Goal: Check status: Check status

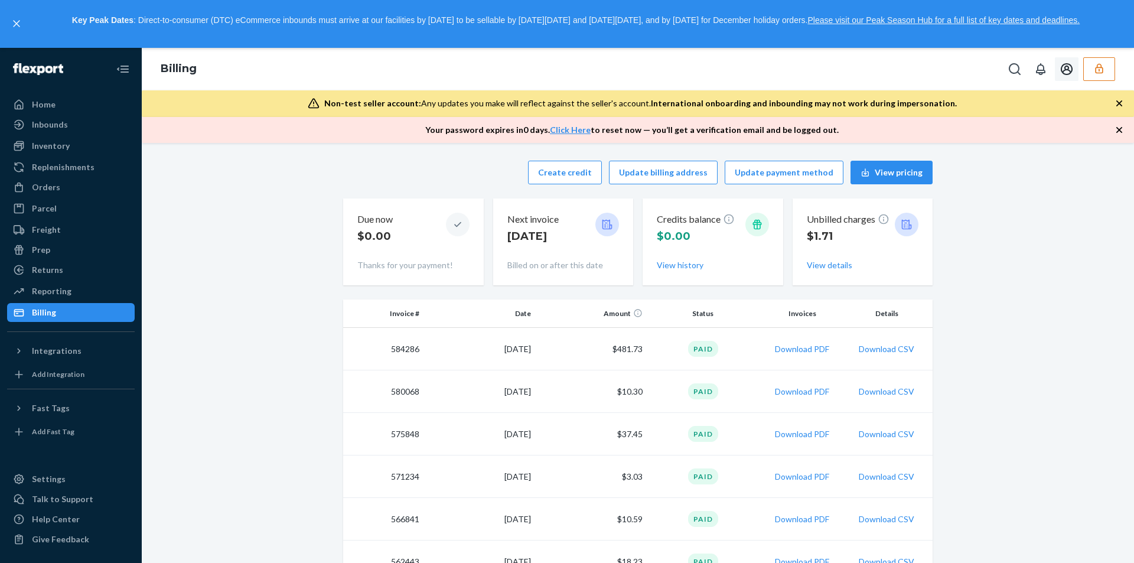
click at [1095, 73] on icon "button" at bounding box center [1100, 69] width 12 height 12
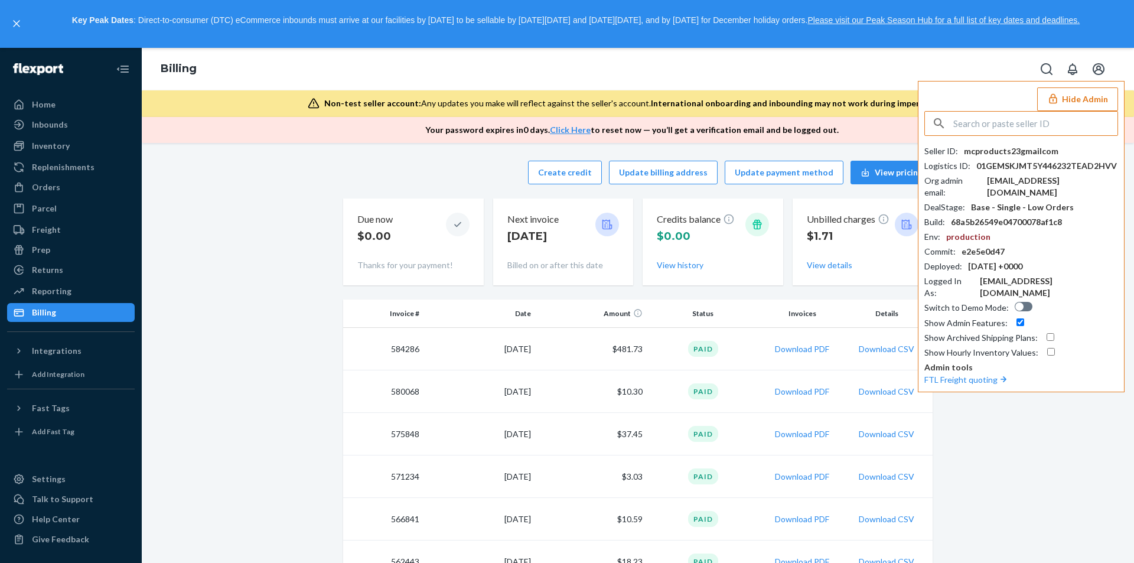
click at [1035, 125] on input "text" at bounding box center [1036, 124] width 164 height 24
type input "info@sweetzzzmattress.com"
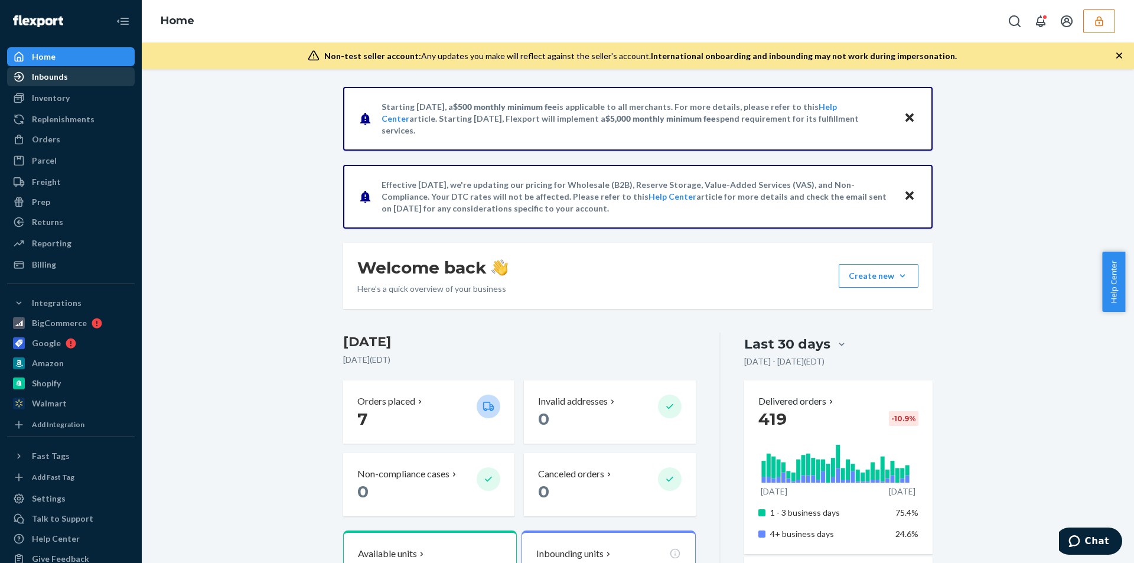
click at [63, 71] on div "Inbounds" at bounding box center [50, 77] width 36 height 12
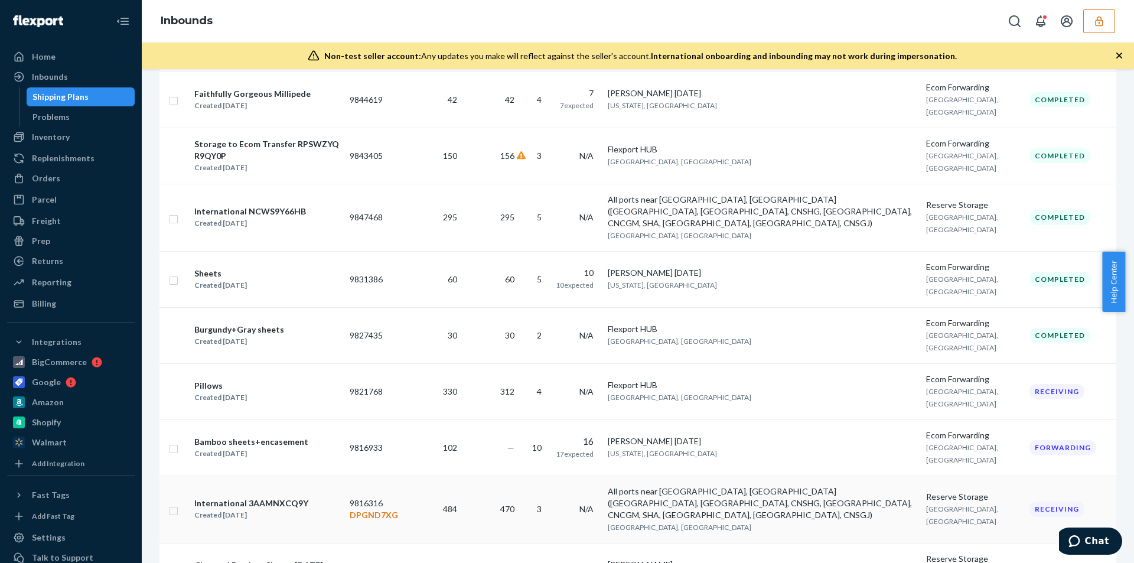
scroll to position [1030, 0]
click at [310, 496] on div "International 3AAMNXCQ9Y Created Jun 19, 2025" at bounding box center [267, 508] width 147 height 25
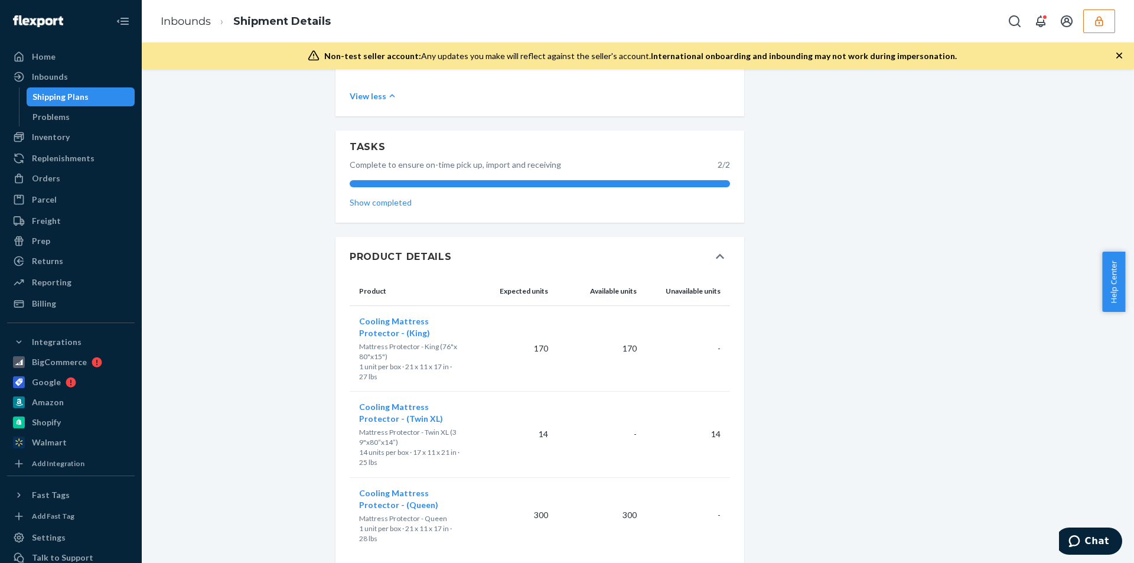
scroll to position [516, 0]
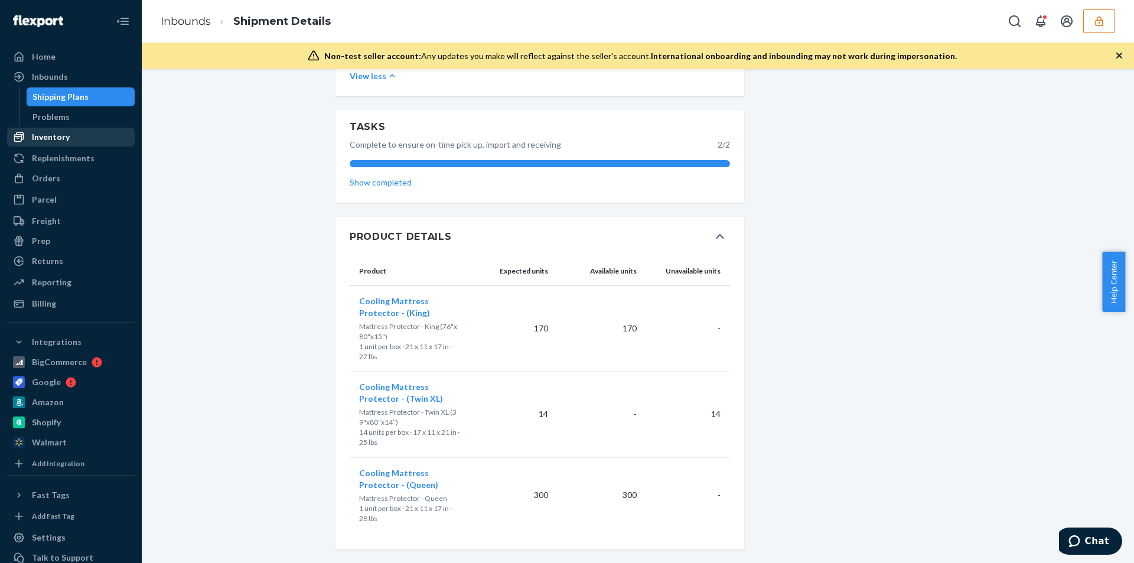
click at [46, 135] on div "Inventory" at bounding box center [51, 137] width 38 height 12
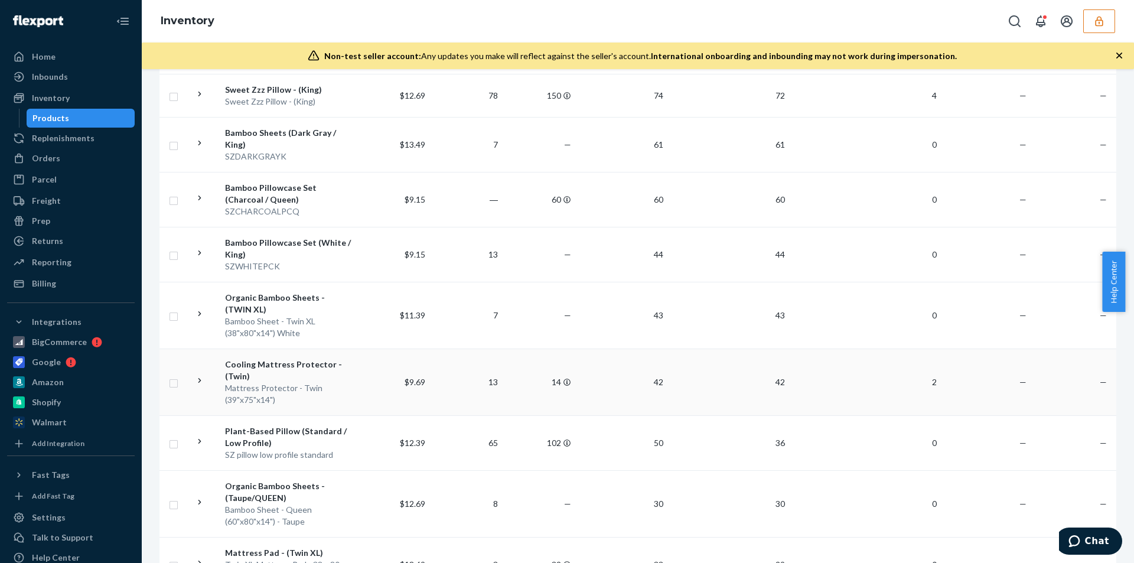
scroll to position [1081, 0]
click at [55, 72] on div "Inbounds" at bounding box center [50, 77] width 36 height 12
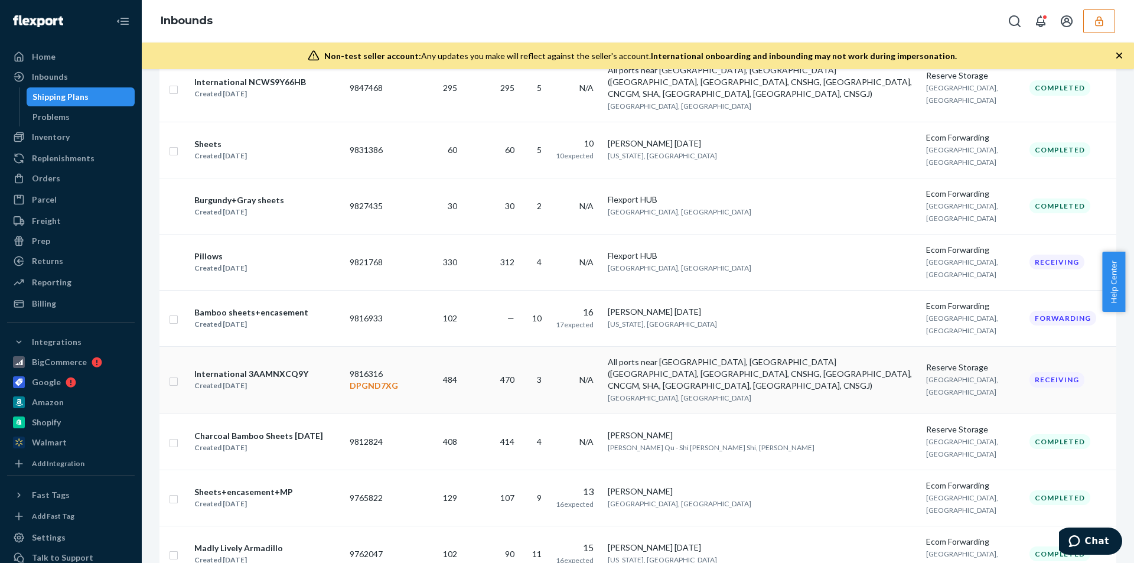
scroll to position [1160, 0]
click at [743, 355] on div "All ports near Shanghai, China (PVG, CNWGQ, CNSHG, SGH, CNCGM, SHA, CNSGH, CNYA…" at bounding box center [762, 372] width 309 height 35
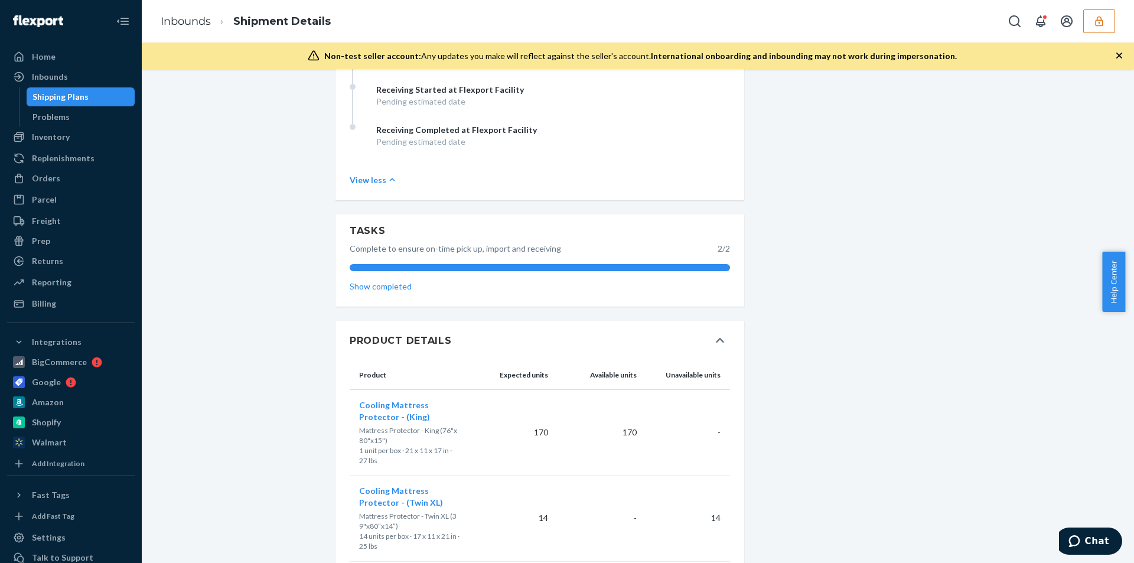
scroll to position [516, 0]
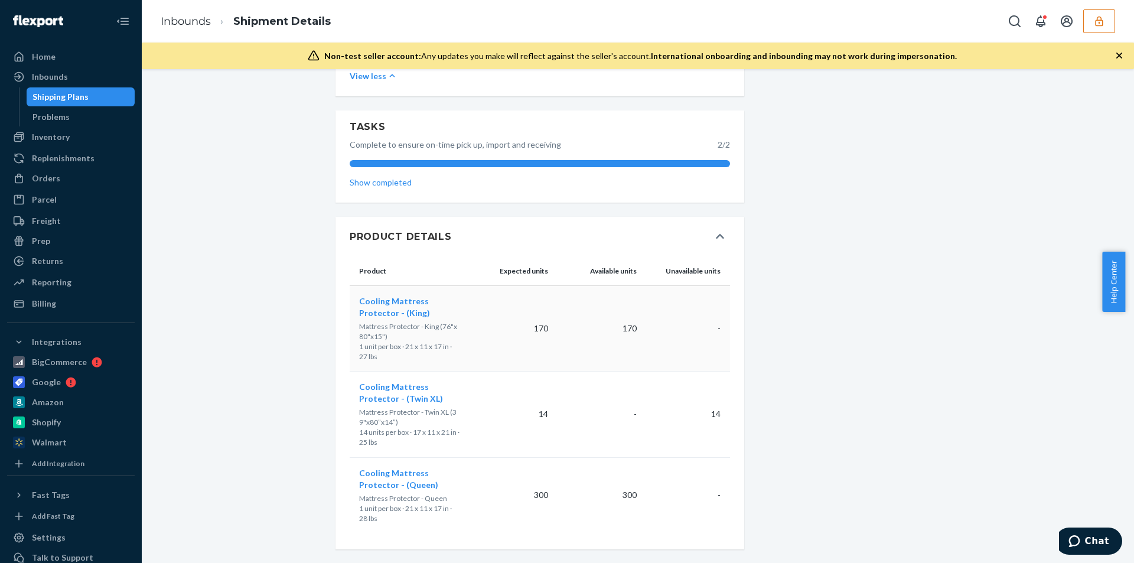
click at [480, 319] on td "170" at bounding box center [508, 328] width 89 height 86
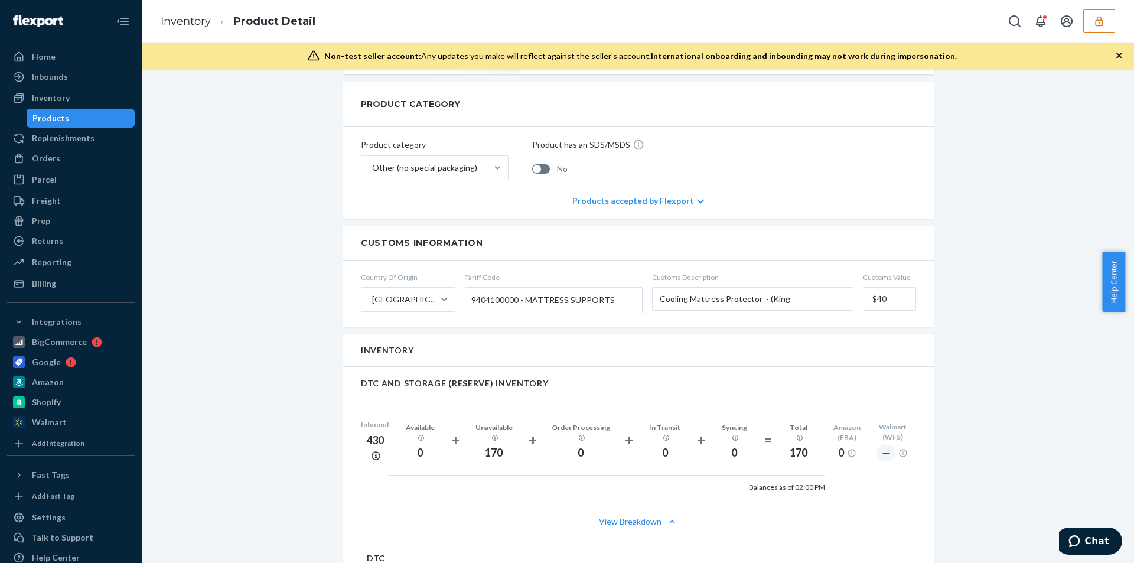
scroll to position [532, 0]
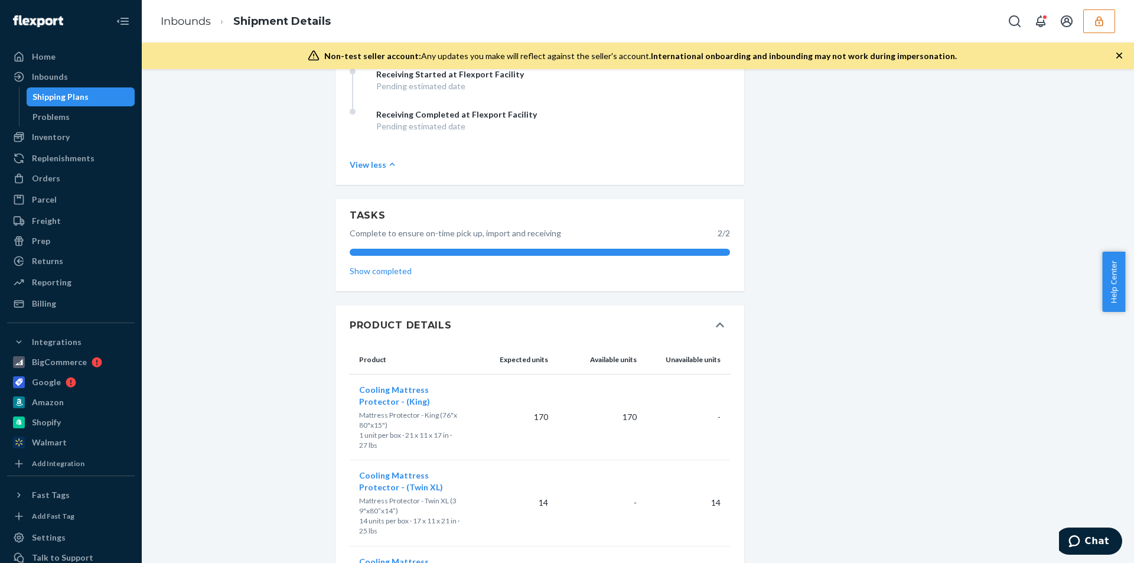
scroll to position [516, 0]
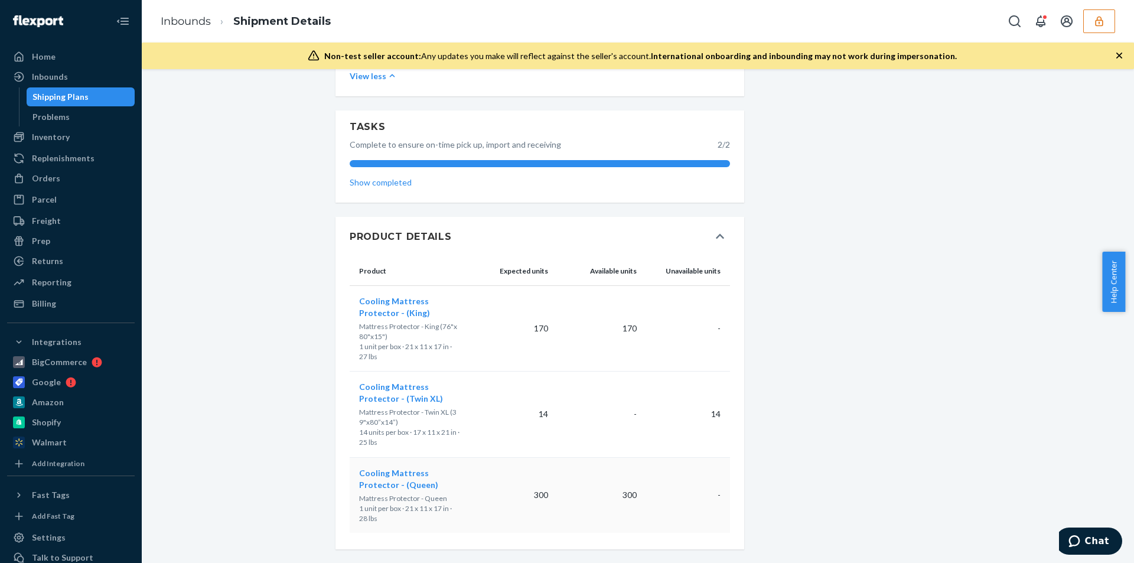
click at [480, 487] on td "300" at bounding box center [508, 495] width 89 height 76
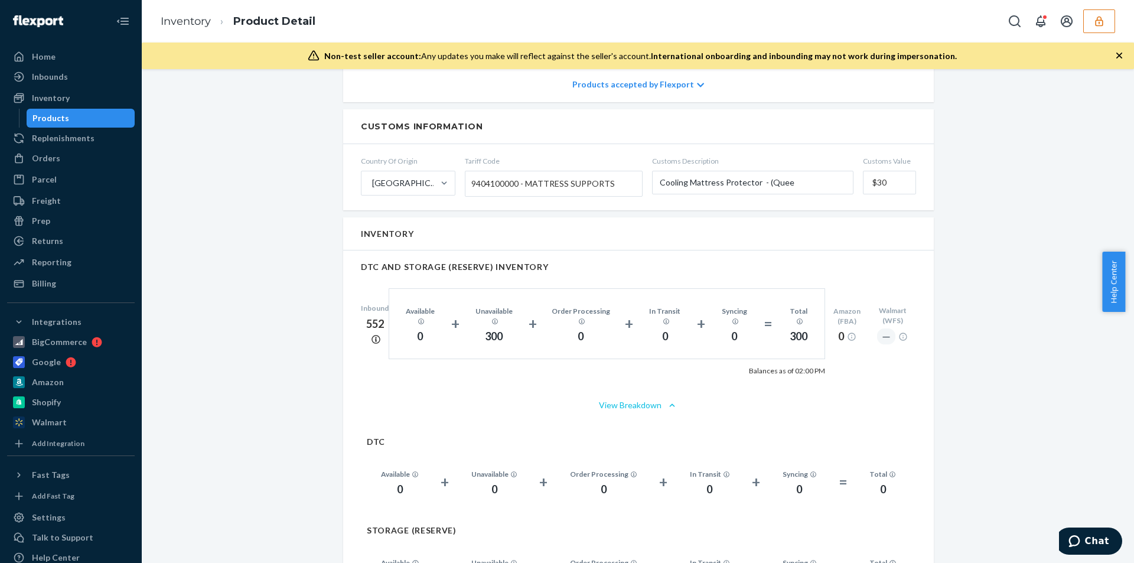
scroll to position [649, 0]
click at [55, 82] on div "Inbounds" at bounding box center [50, 77] width 36 height 12
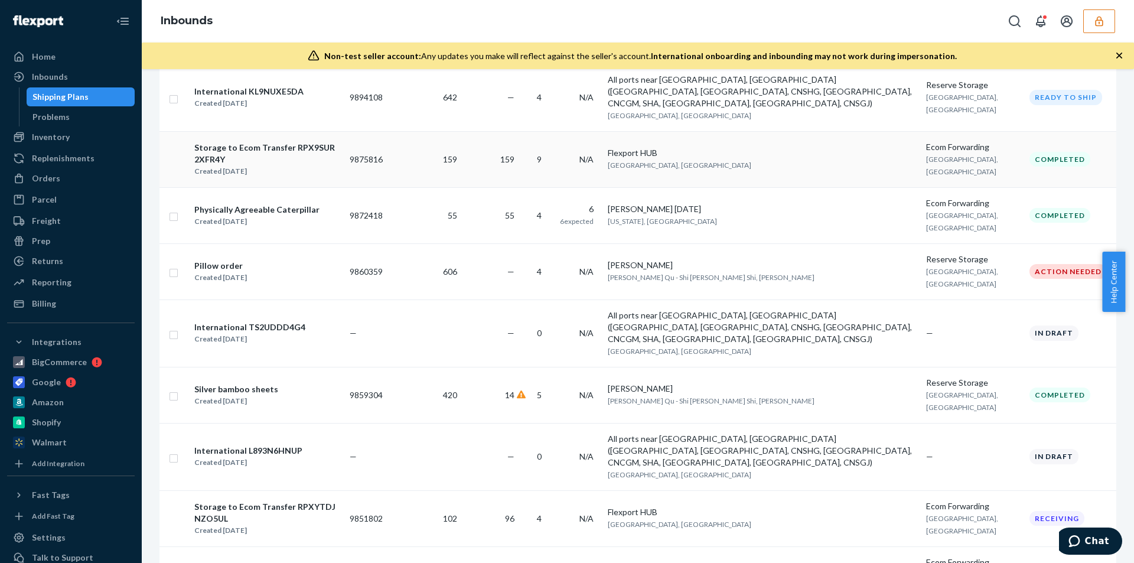
scroll to position [556, 0]
click at [1100, 24] on icon "button" at bounding box center [1100, 21] width 12 height 12
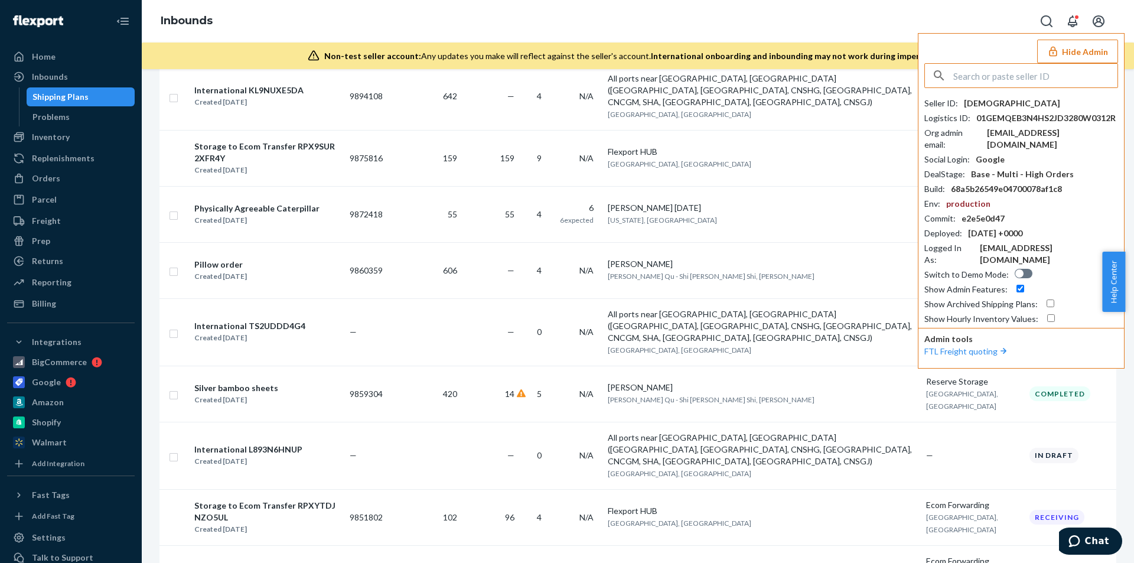
click at [1035, 67] on input "text" at bounding box center [1036, 76] width 164 height 24
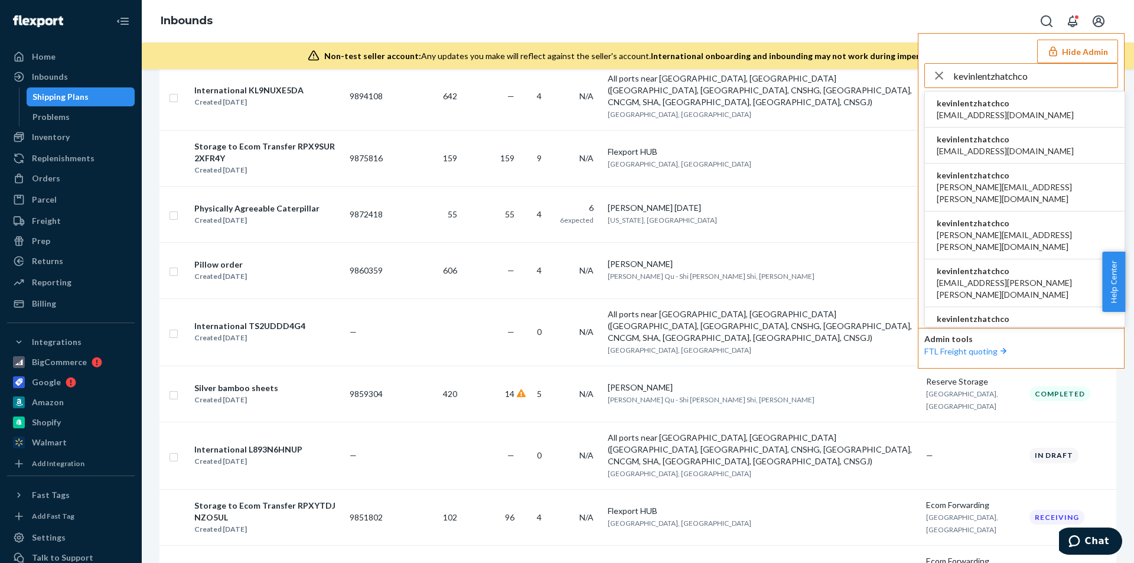
type input "kevinlentzhatchco"
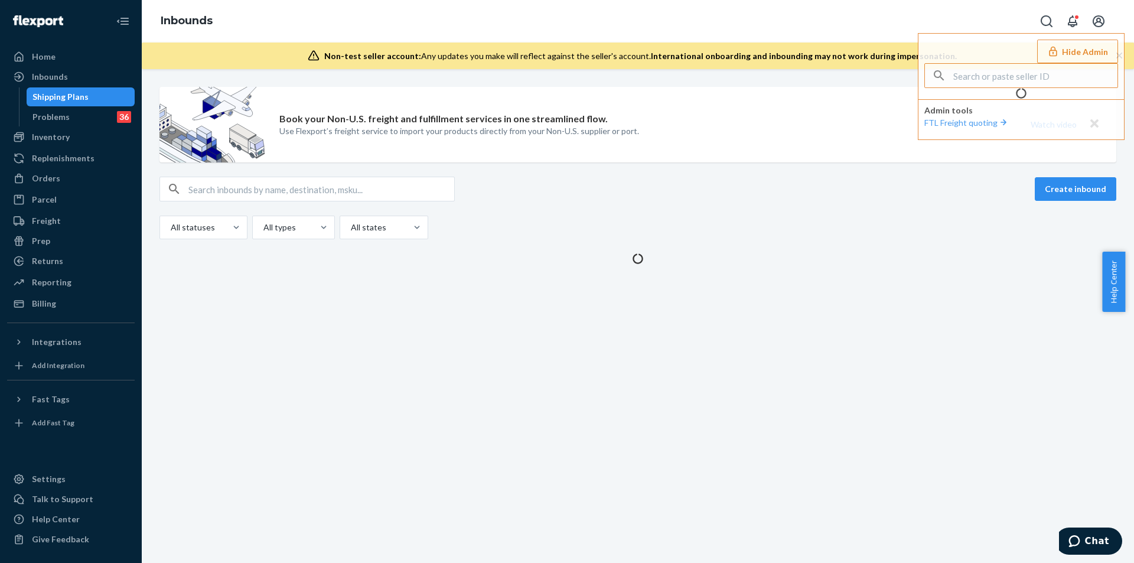
scroll to position [0, 0]
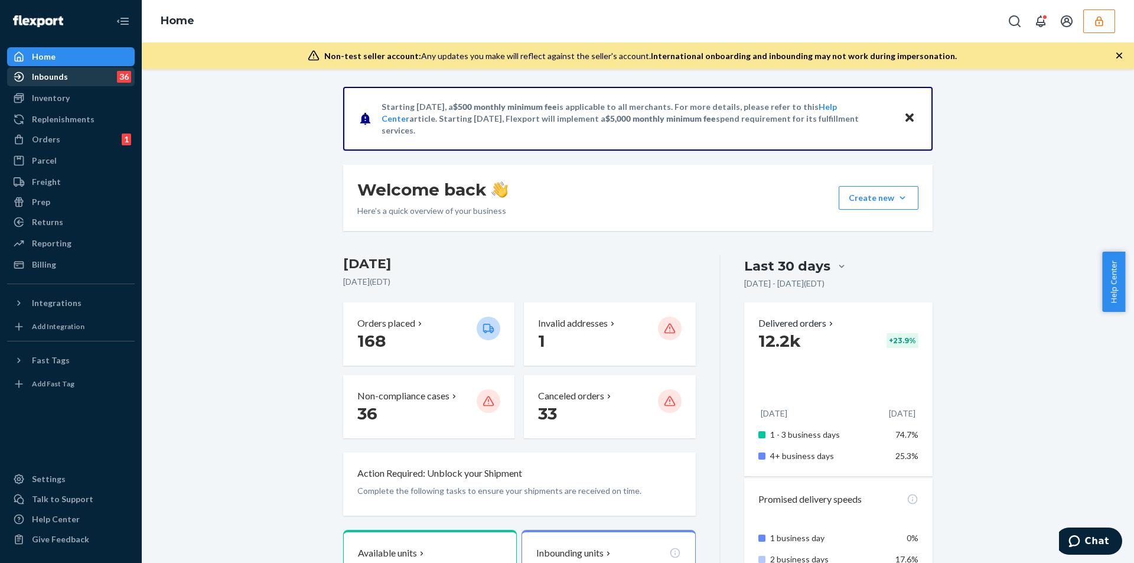
click at [50, 79] on div "Inbounds" at bounding box center [50, 77] width 36 height 12
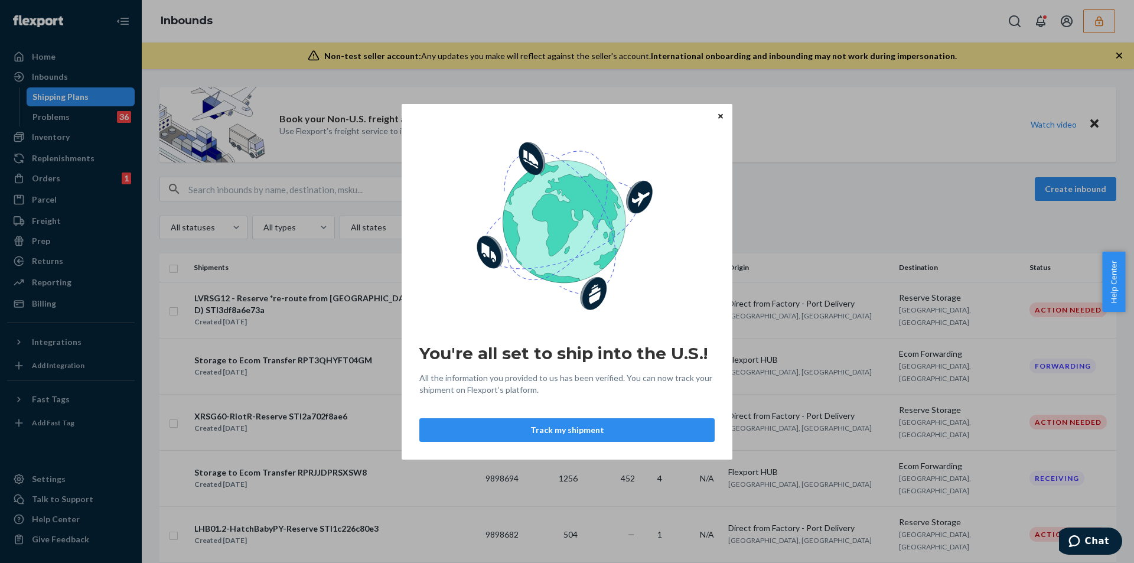
click at [720, 115] on icon "Close" at bounding box center [720, 116] width 5 height 7
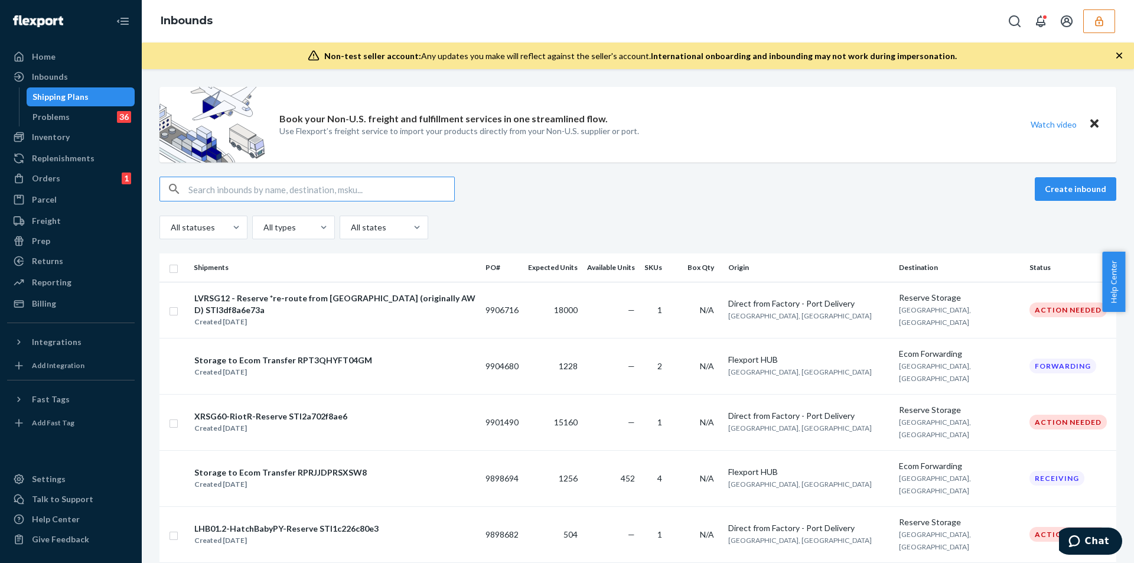
click at [1089, 28] on button "button" at bounding box center [1100, 21] width 32 height 24
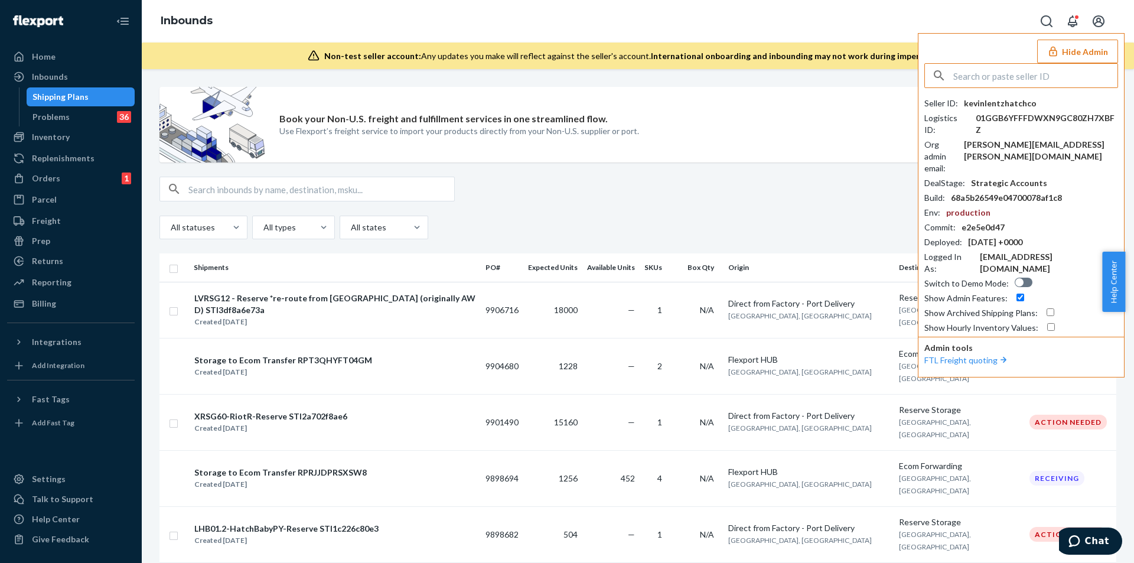
click at [1024, 74] on input "text" at bounding box center [1036, 76] width 164 height 24
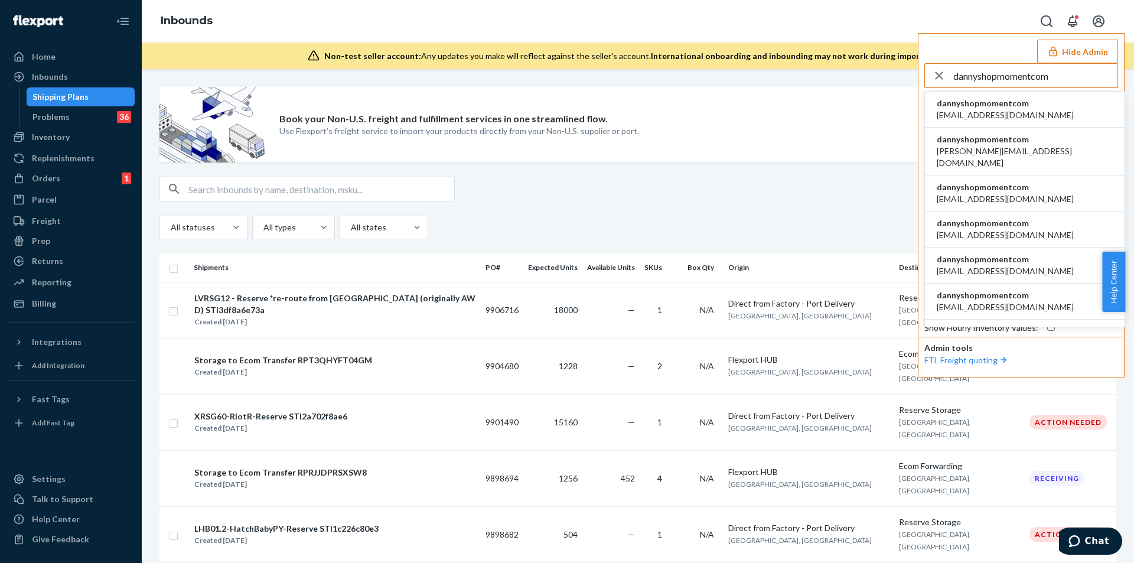
type input "dannyshopmomentcom"
